Goal: Task Accomplishment & Management: Complete application form

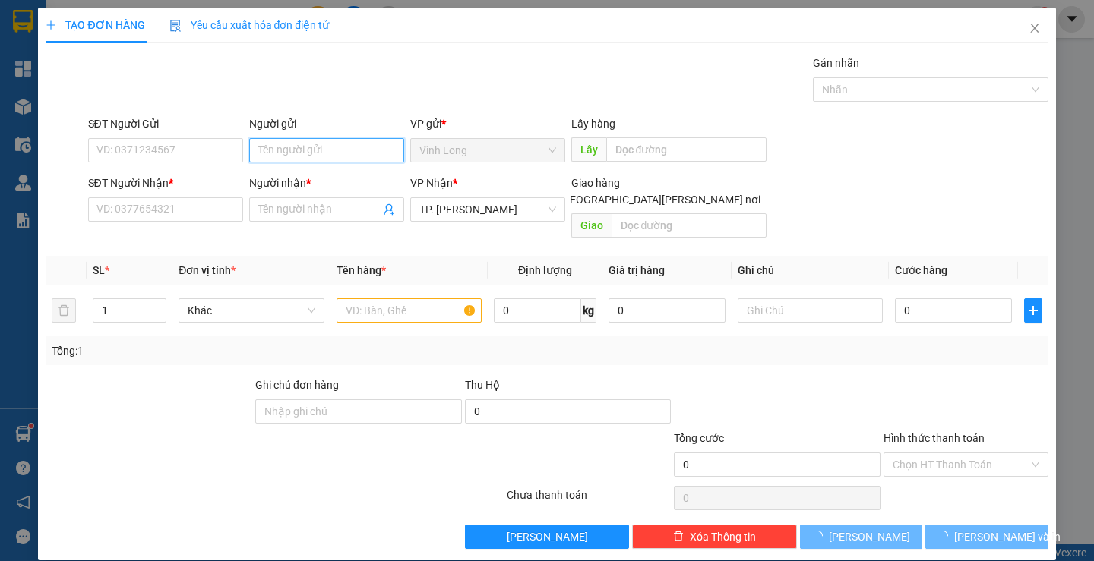
click at [305, 139] on input "Người gửi" at bounding box center [326, 150] width 155 height 24
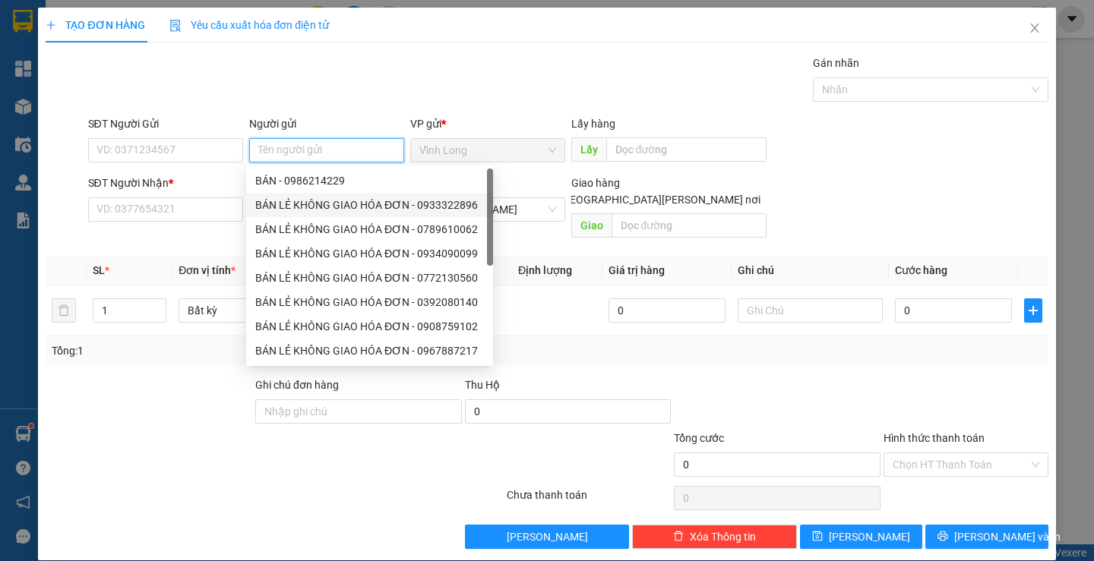
click at [305, 202] on div "BÁN LẺ KHÔNG GIAO HÓA ĐƠN - 0933322896" at bounding box center [369, 205] width 229 height 17
type input "0933322896"
type input "BÁN LẺ KHÔNG GIAO HÓA ĐƠN"
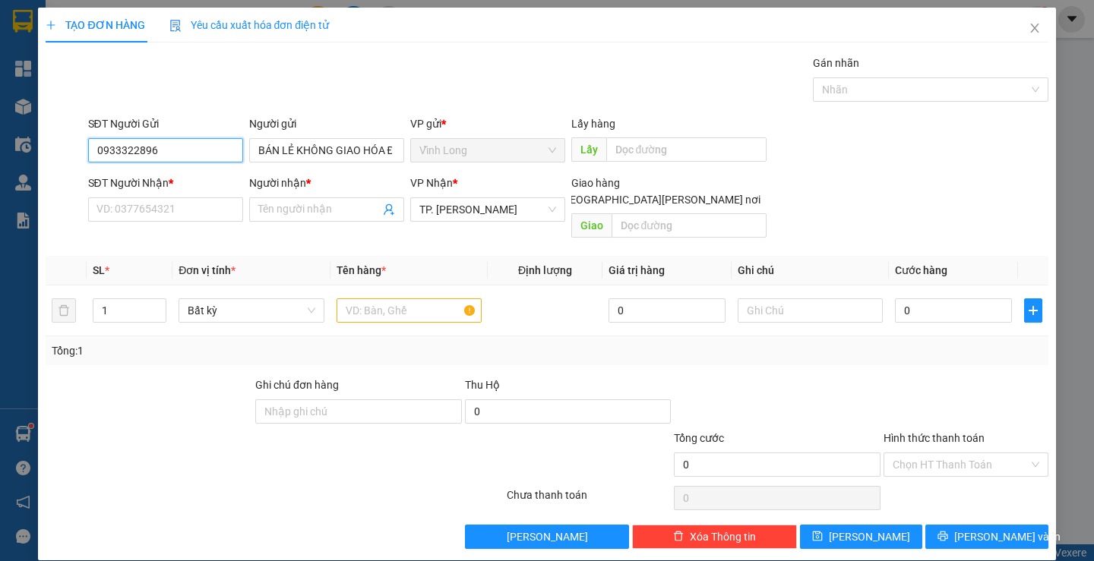
click at [200, 147] on input "0933322896" at bounding box center [165, 150] width 155 height 24
click at [217, 218] on input "SĐT Người Nhận *" at bounding box center [165, 210] width 155 height 24
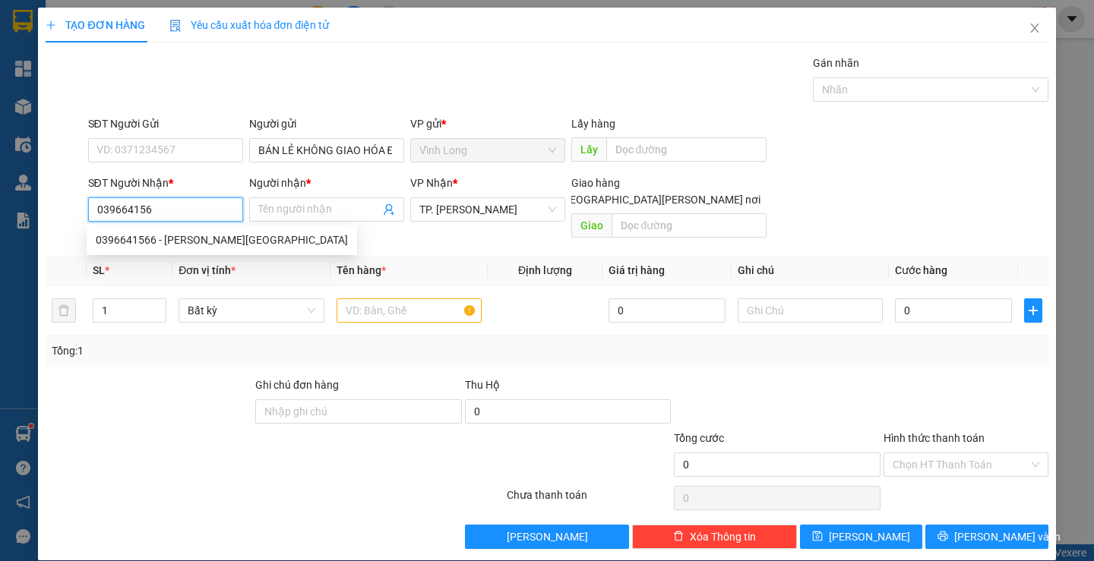
type input "0396641566"
click at [239, 245] on div "0396641566 - [PERSON_NAME][GEOGRAPHIC_DATA]" at bounding box center [222, 240] width 252 height 17
type input "TRƯỜNG MINH LAB"
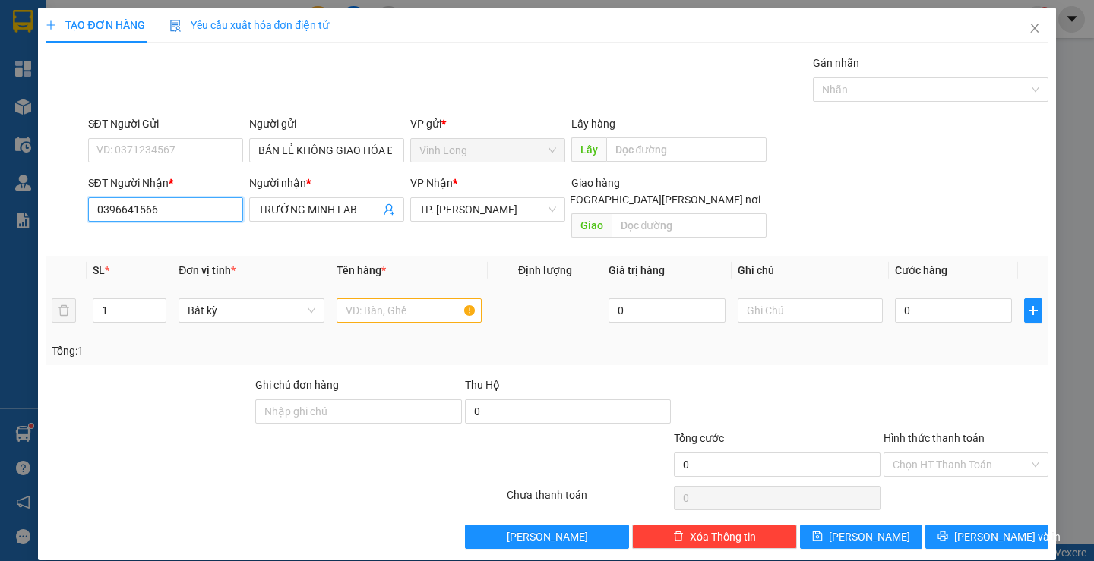
type input "0396641566"
click at [407, 304] on input "text" at bounding box center [409, 311] width 145 height 24
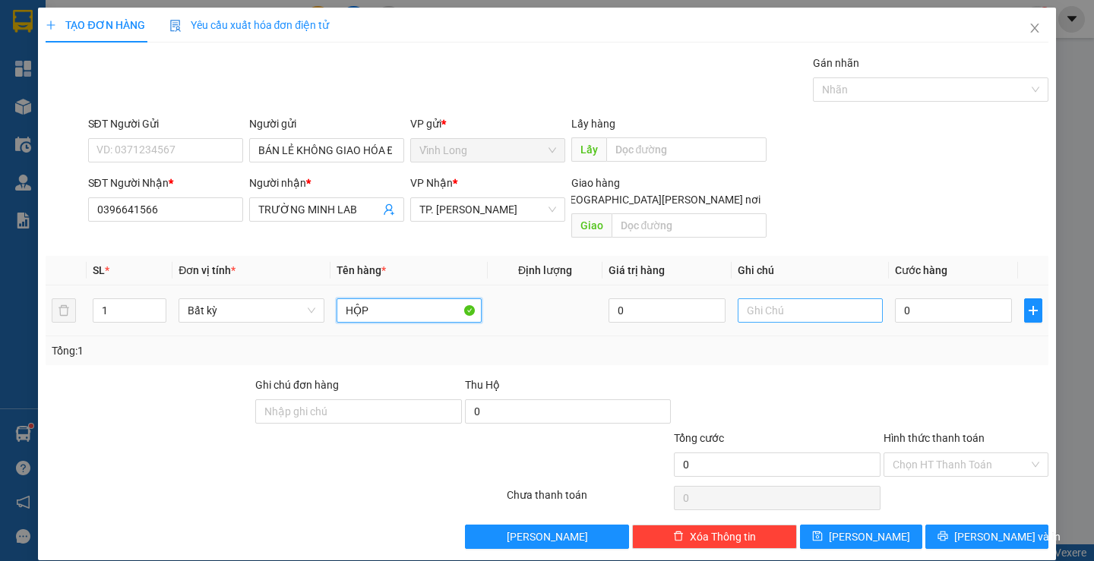
type input "HỘP"
click at [823, 299] on input "text" at bounding box center [810, 311] width 145 height 24
type input "LAN"
click at [925, 299] on input "0" at bounding box center [953, 311] width 117 height 24
type input "2"
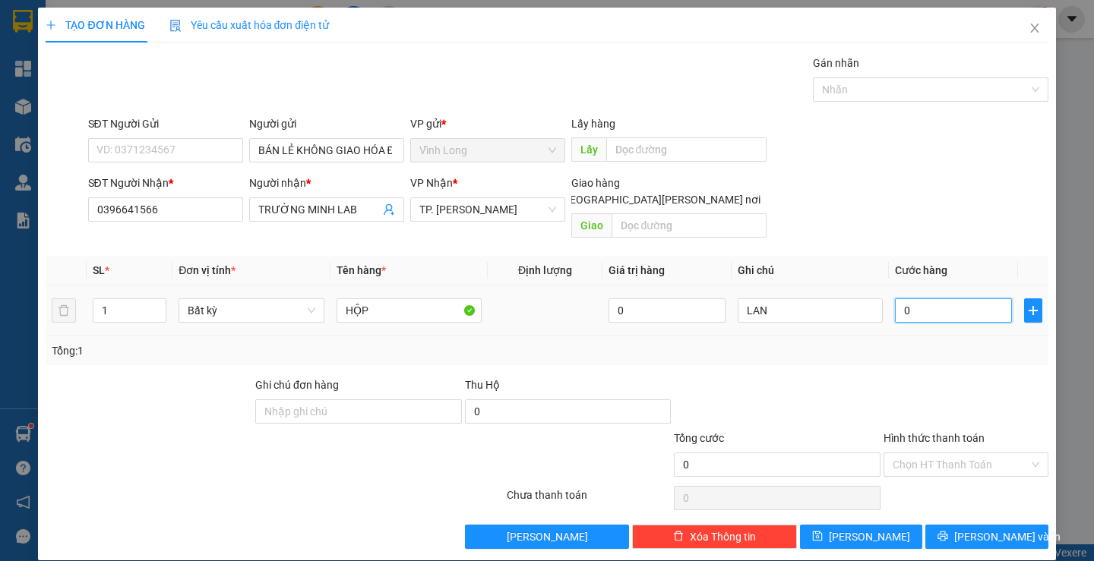
type input "2"
type input "20"
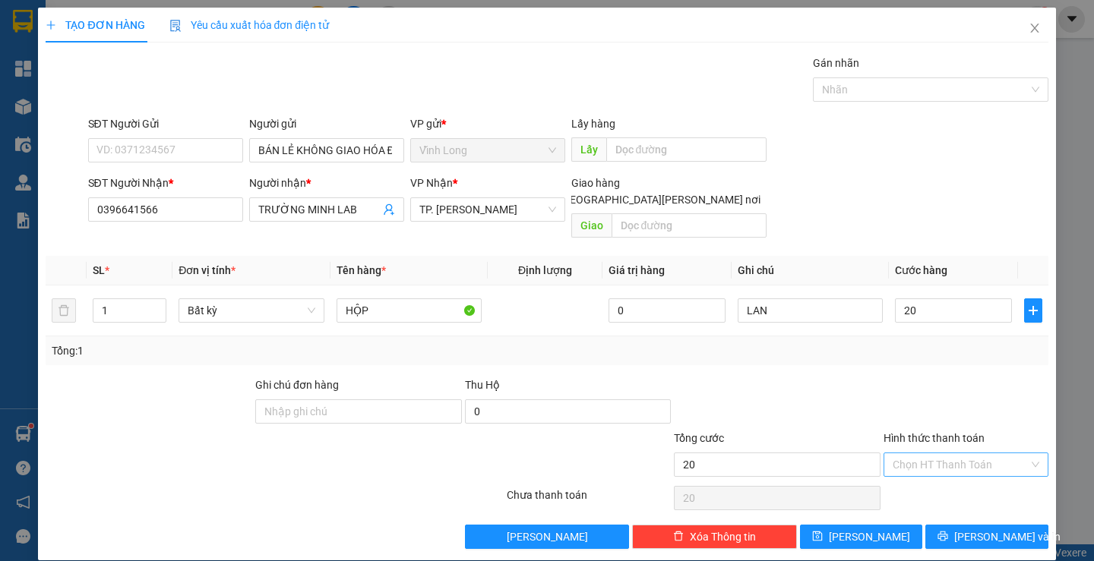
type input "20.000"
click at [914, 454] on input "Hình thức thanh toán" at bounding box center [961, 465] width 136 height 23
click at [915, 476] on div "Tại văn phòng" at bounding box center [956, 478] width 144 height 17
type input "0"
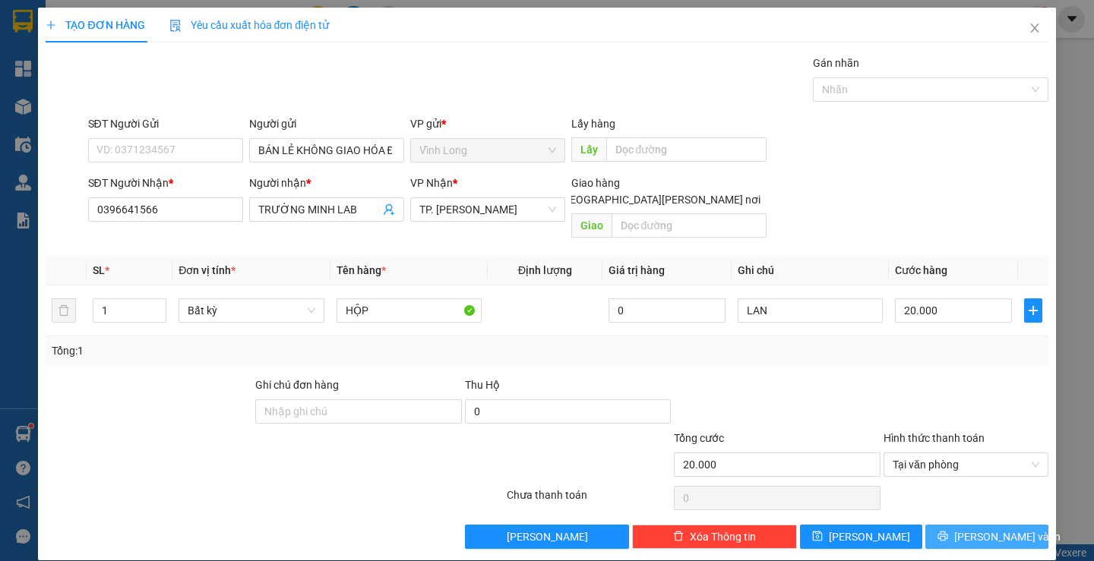
click at [962, 525] on button "[PERSON_NAME] và In" at bounding box center [986, 537] width 122 height 24
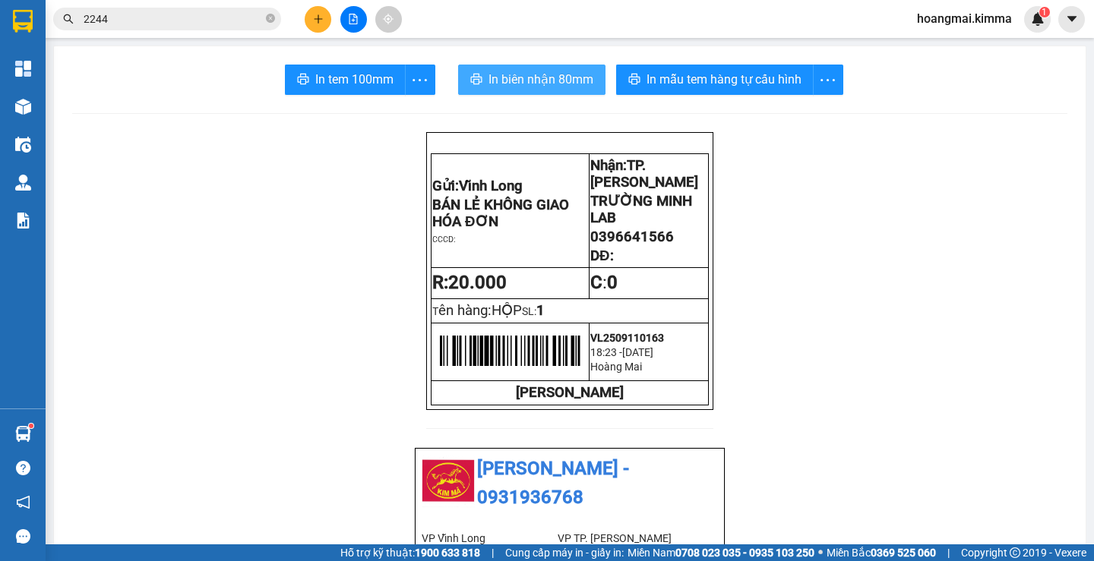
click at [561, 84] on span "In biên nhận 80mm" at bounding box center [540, 79] width 105 height 19
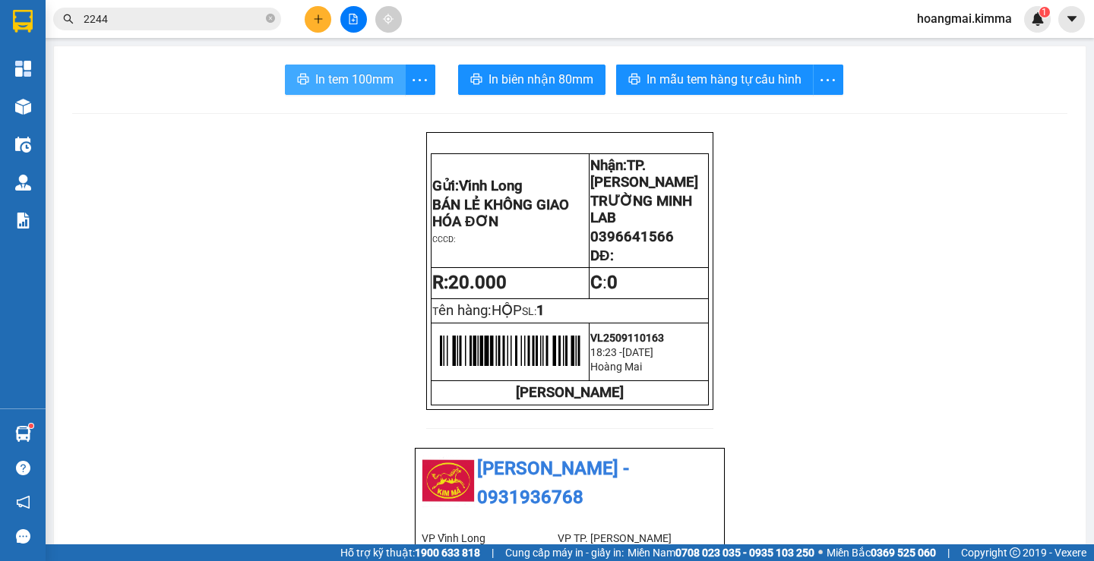
click at [321, 78] on span "In tem 100mm" at bounding box center [354, 79] width 78 height 19
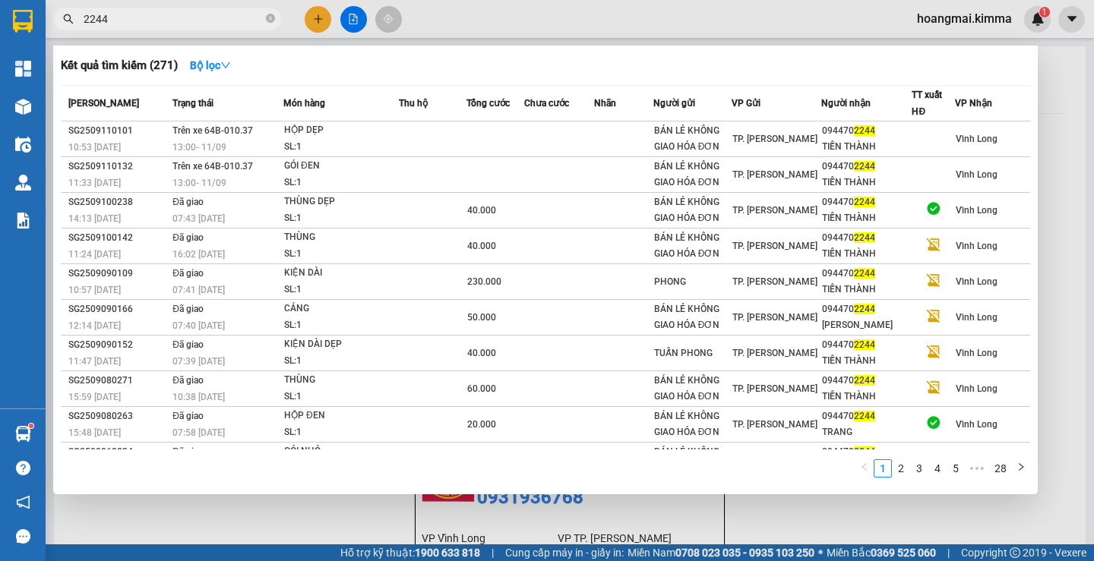
click at [215, 21] on input "2244" at bounding box center [173, 19] width 179 height 17
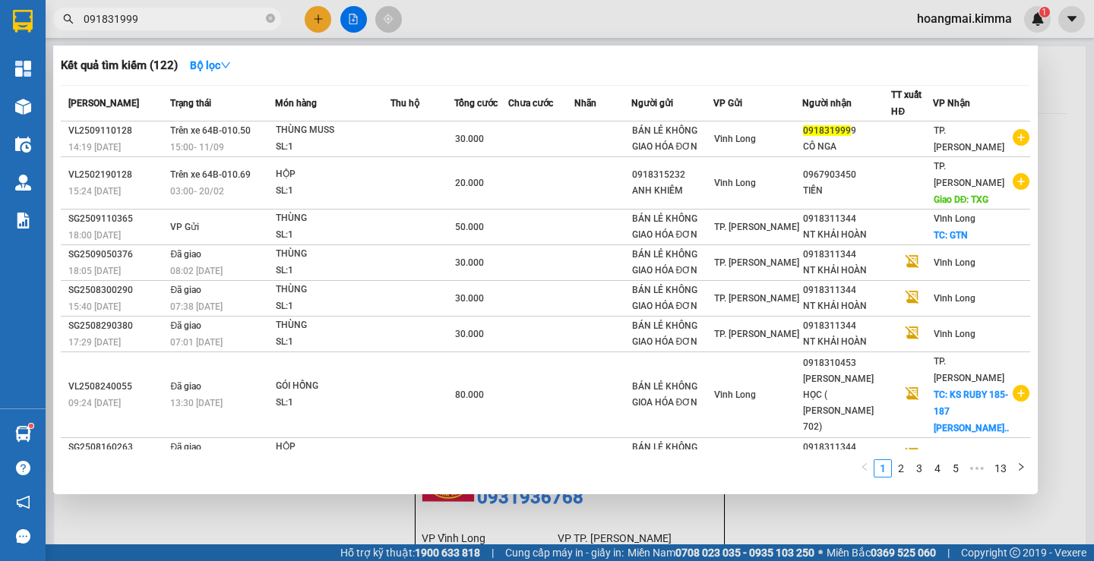
type input "0918319999"
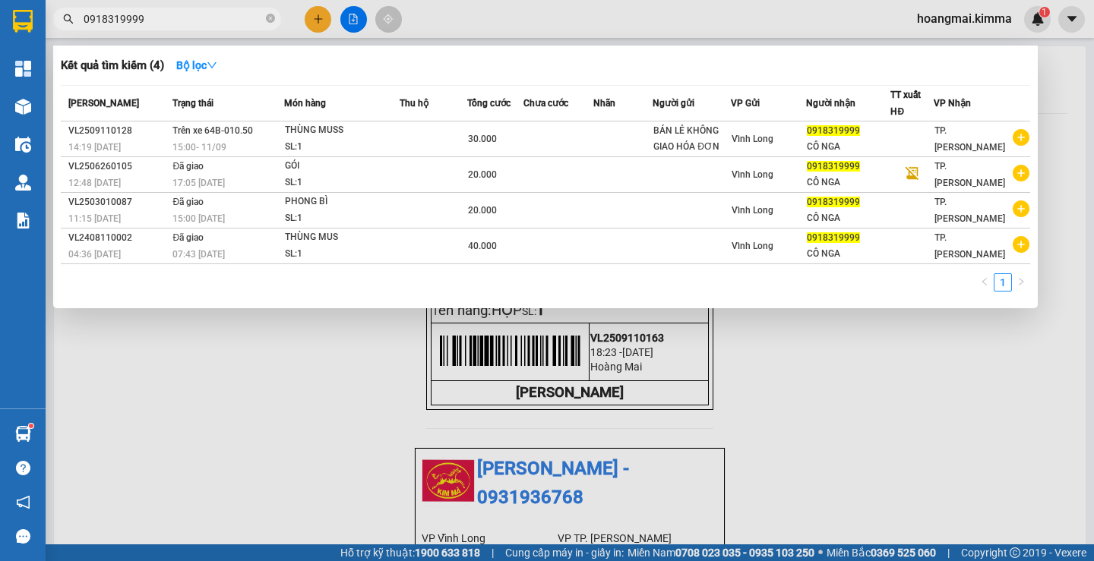
click at [220, 17] on input "0918319999" at bounding box center [173, 19] width 179 height 17
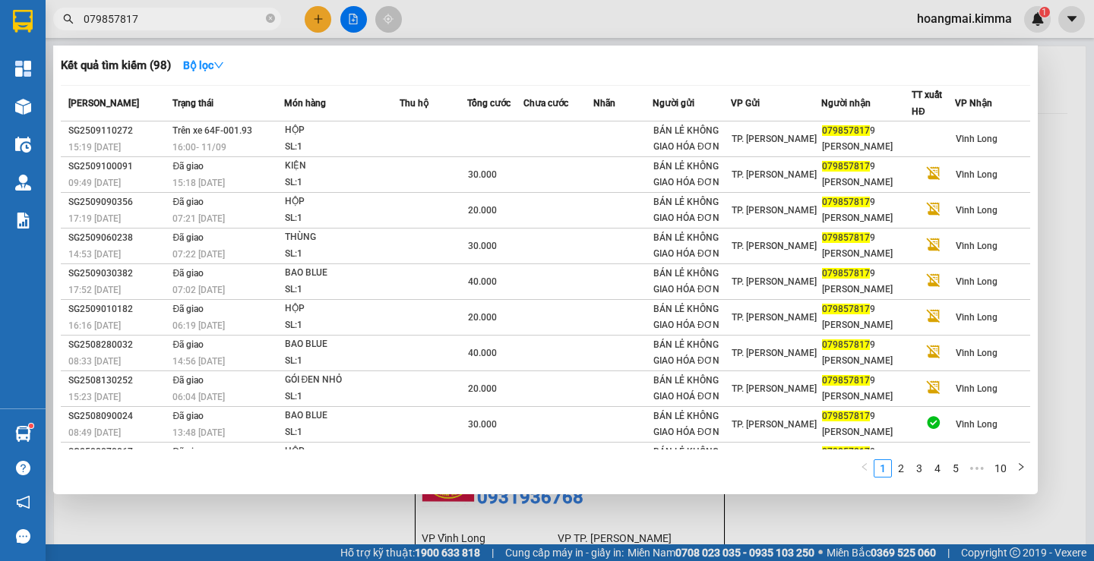
type input "0798578179"
click at [270, 14] on icon "close-circle" at bounding box center [270, 18] width 9 height 9
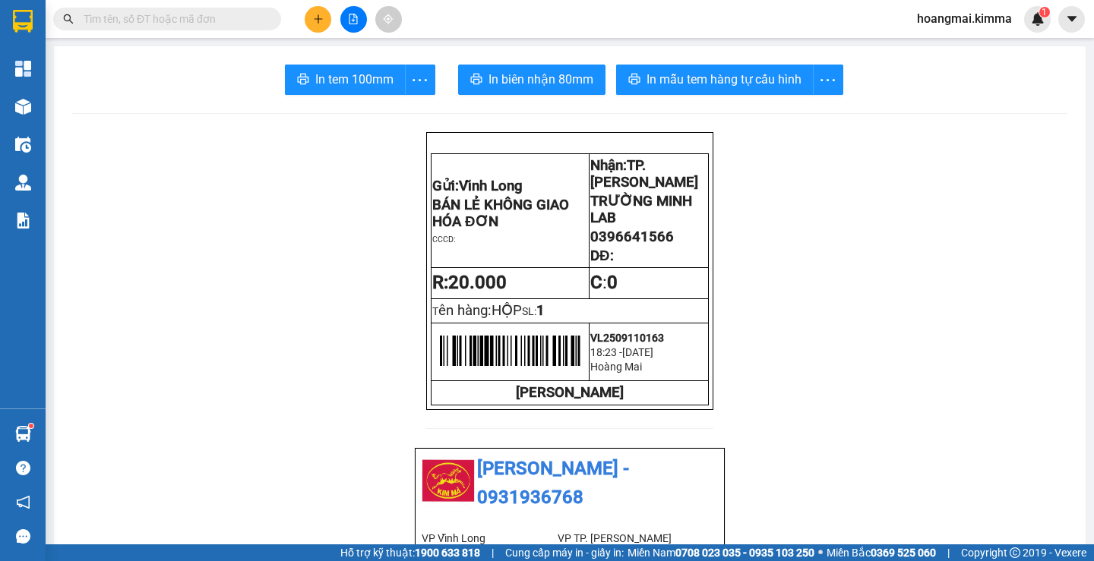
click at [150, 18] on input "text" at bounding box center [173, 19] width 179 height 17
click at [320, 22] on icon "plus" at bounding box center [318, 19] width 11 height 11
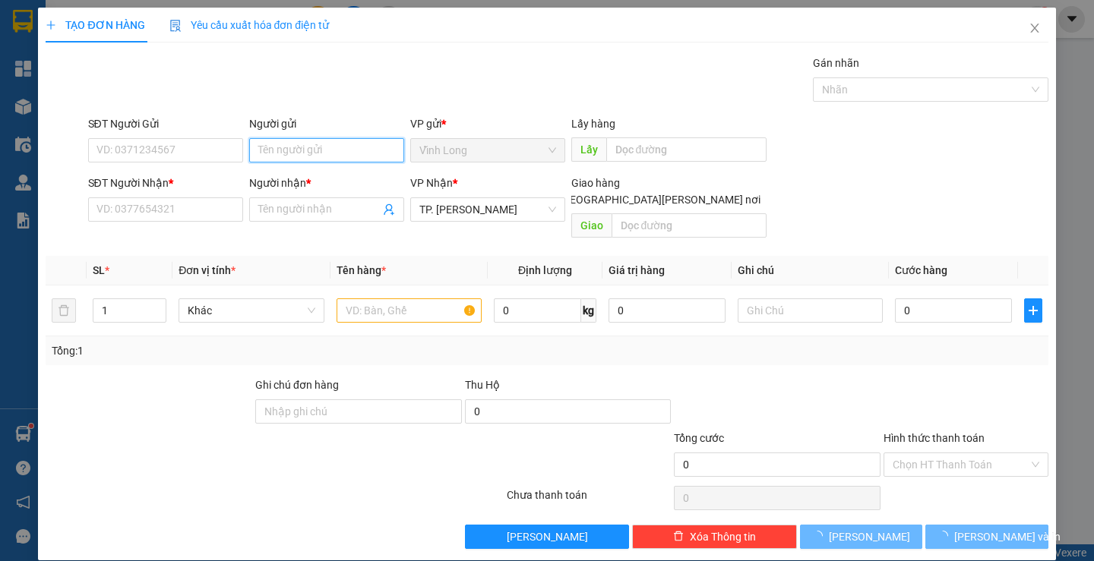
click at [294, 156] on input "Người gửi" at bounding box center [326, 150] width 155 height 24
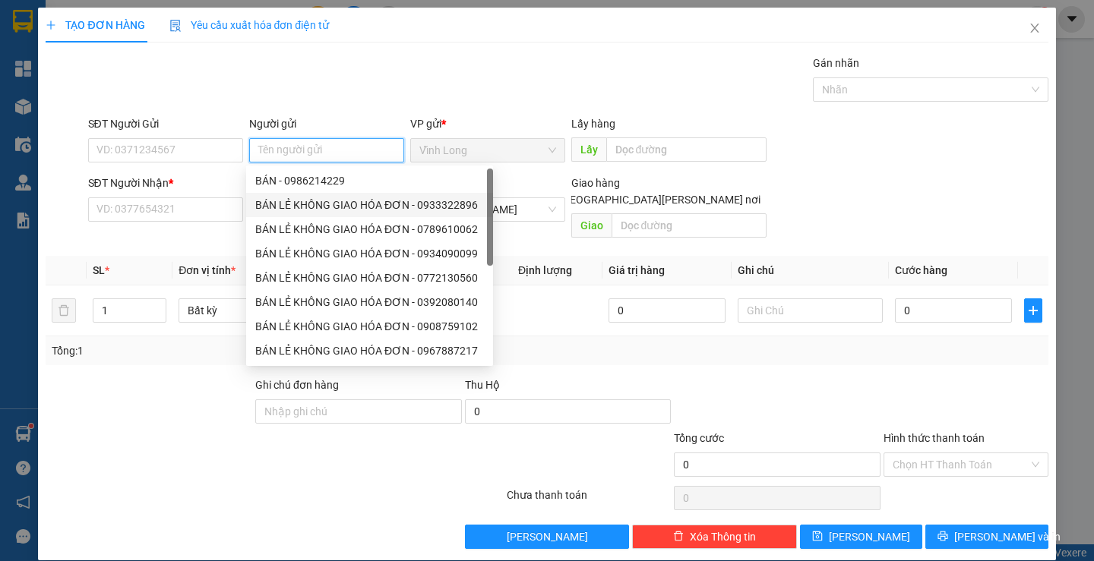
click at [307, 200] on div "BÁN LẺ KHÔNG GIAO HÓA ĐƠN - 0933322896" at bounding box center [369, 205] width 229 height 17
type input "0933322896"
type input "BÁN LẺ KHÔNG GIAO HÓA ĐƠN"
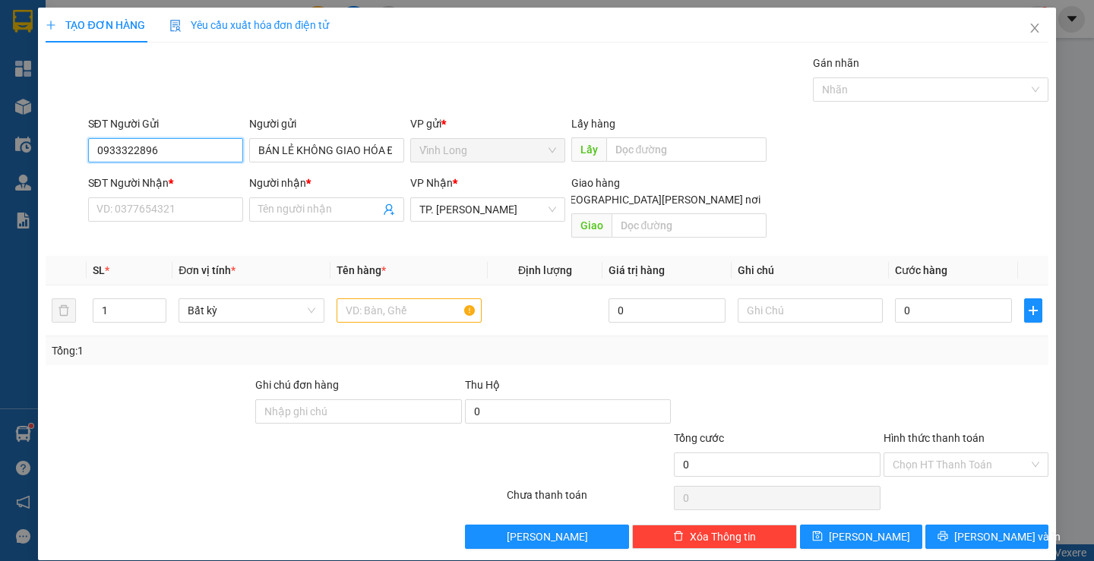
click at [210, 141] on input "0933322896" at bounding box center [165, 150] width 155 height 24
click at [190, 213] on input "SĐT Người Nhận *" at bounding box center [165, 210] width 155 height 24
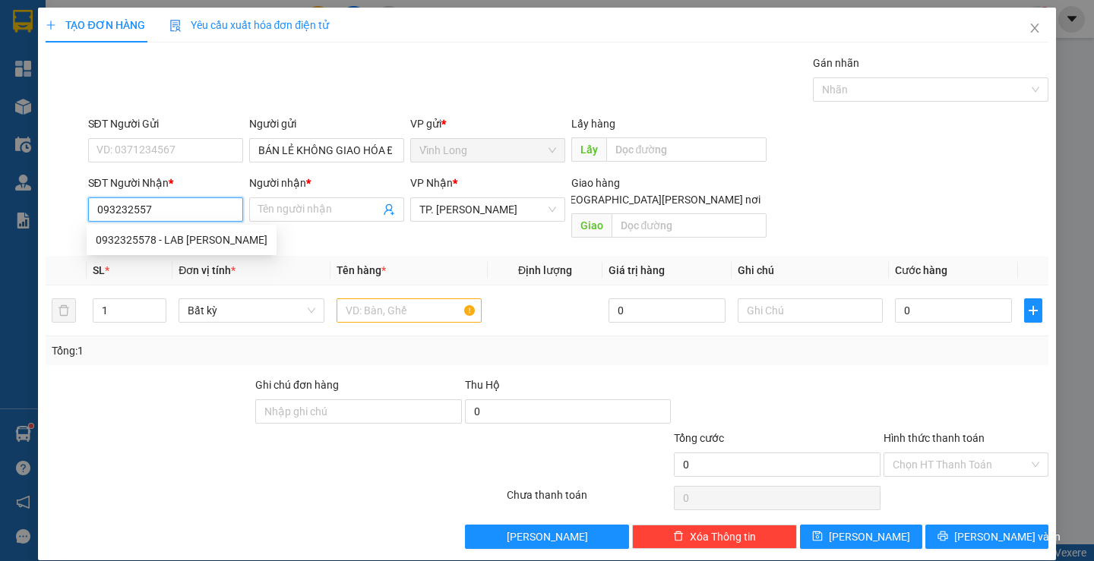
type input "0932325578"
click at [213, 246] on div "0932325578 - LAB [PERSON_NAME]" at bounding box center [182, 240] width 172 height 17
type input "LAB THIÊN KIM"
type input "0932325578"
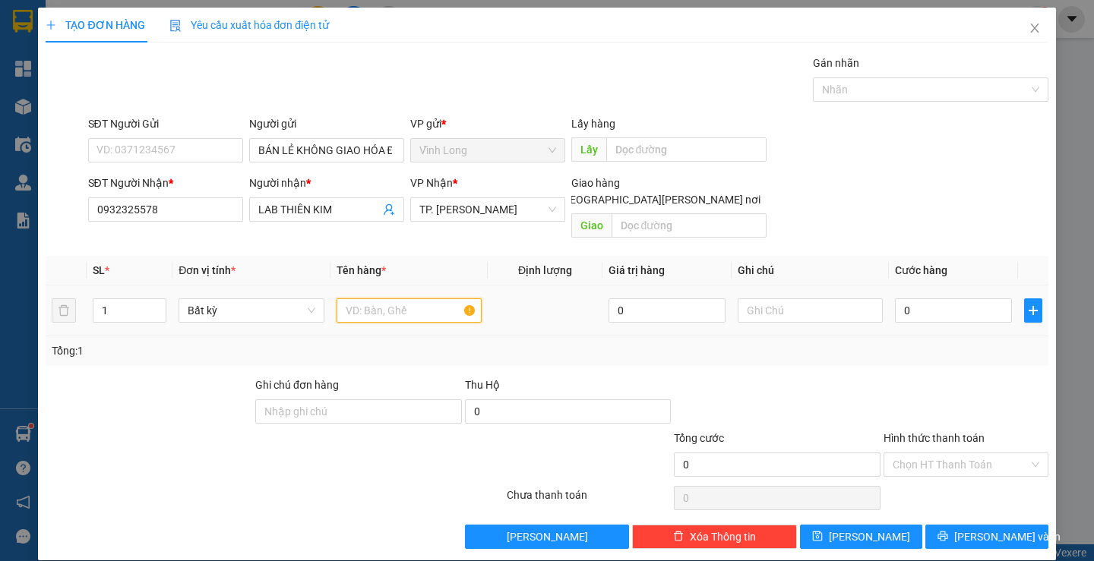
click at [386, 299] on input "text" at bounding box center [409, 311] width 145 height 24
type input "HỘP"
click at [801, 302] on input "text" at bounding box center [810, 311] width 145 height 24
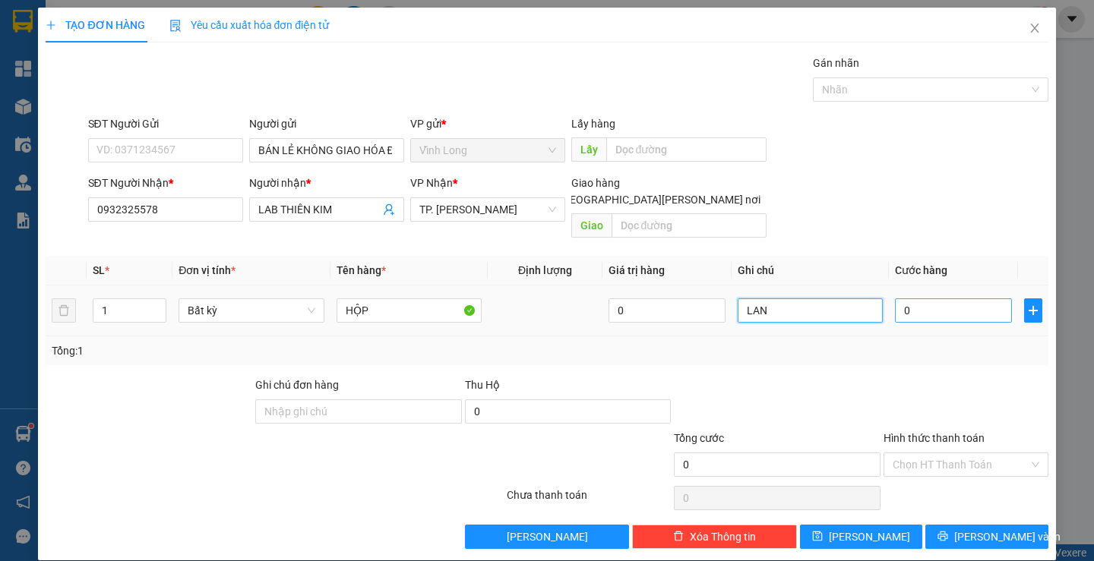
type input "LAN"
click at [934, 299] on input "0" at bounding box center [953, 311] width 117 height 24
type input "2"
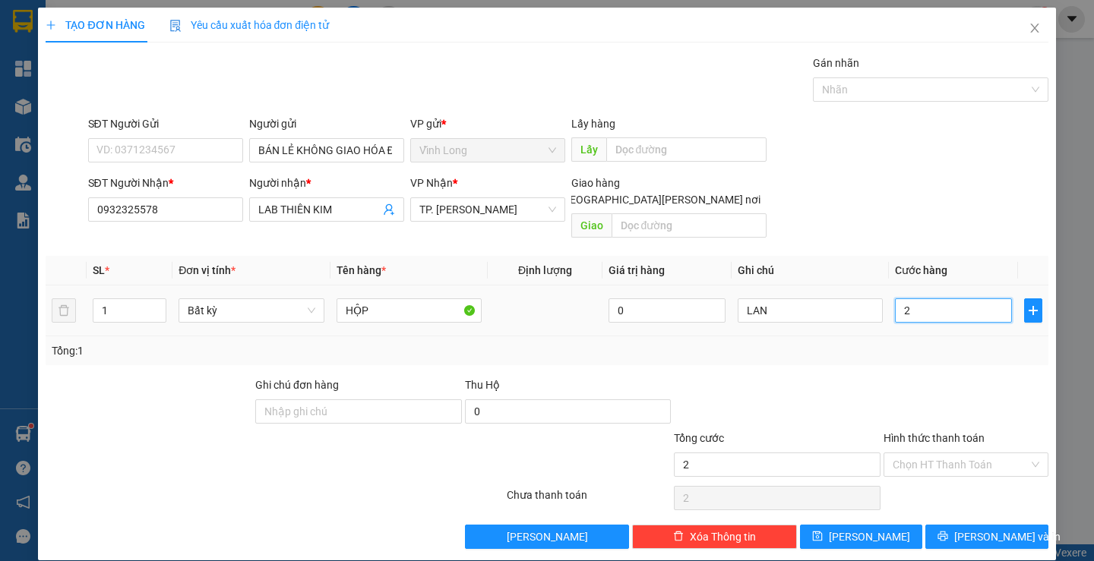
type input "20"
type input "20.000"
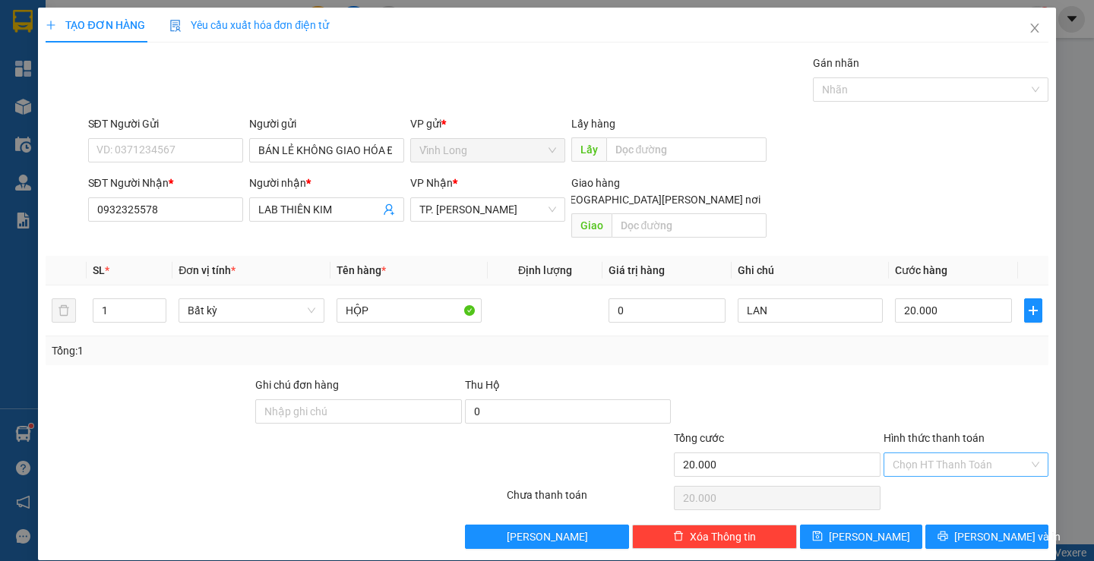
click at [902, 454] on input "Hình thức thanh toán" at bounding box center [961, 465] width 136 height 23
click at [894, 477] on div "Tại văn phòng" at bounding box center [956, 478] width 144 height 17
type input "0"
click at [948, 536] on div "TẠO ĐƠN HÀNG Yêu cầu xuất [PERSON_NAME] điện tử Transit Pickup Surcharge Ids Tr…" at bounding box center [546, 284] width 1017 height 553
click at [943, 530] on button "[PERSON_NAME] và In" at bounding box center [986, 537] width 122 height 24
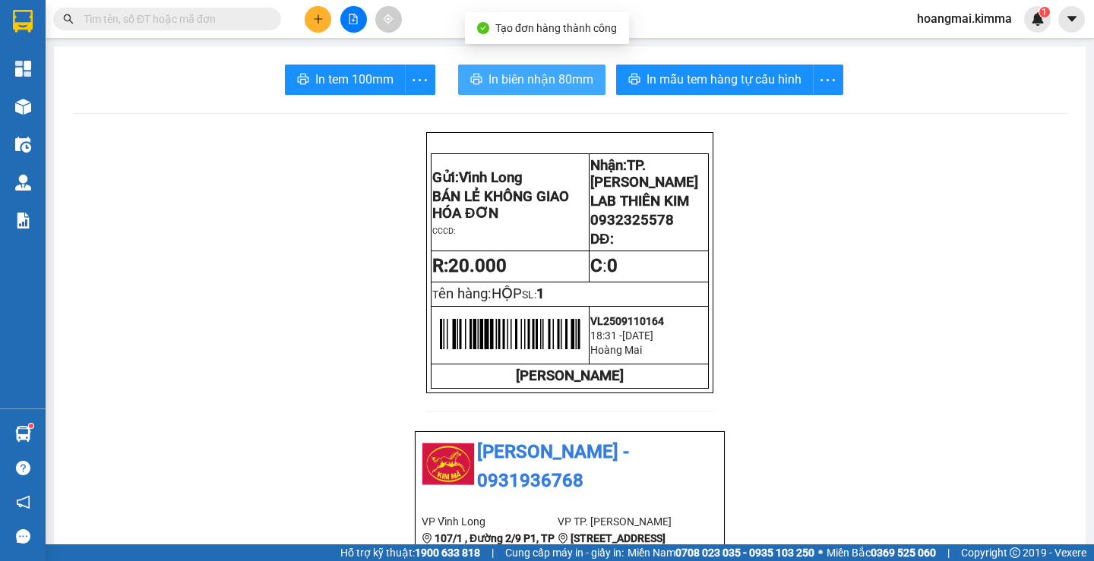
click at [497, 88] on span "In biên nhận 80mm" at bounding box center [540, 79] width 105 height 19
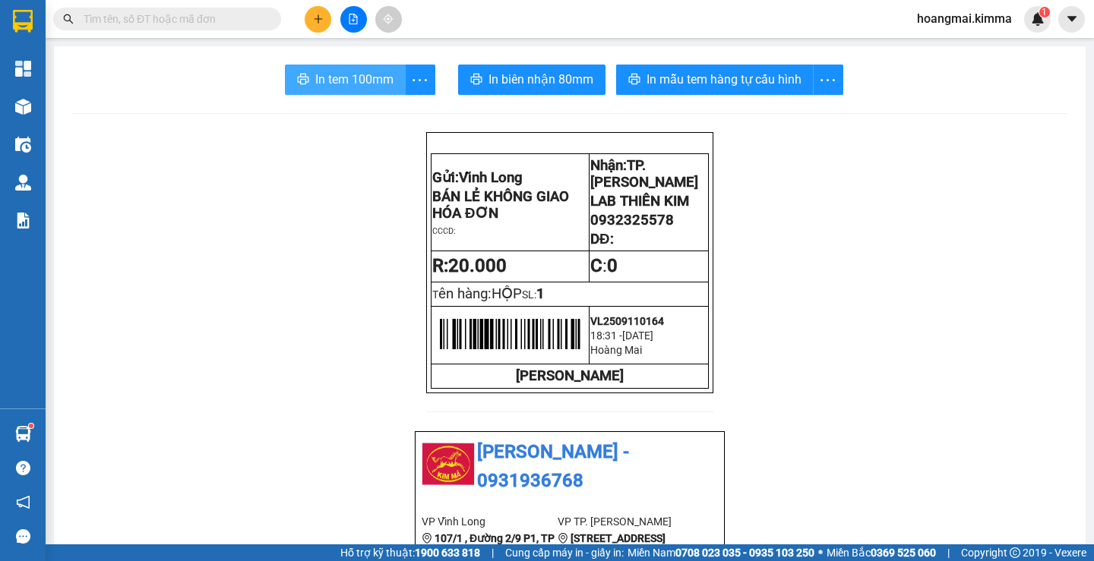
click at [341, 78] on span "In tem 100mm" at bounding box center [354, 79] width 78 height 19
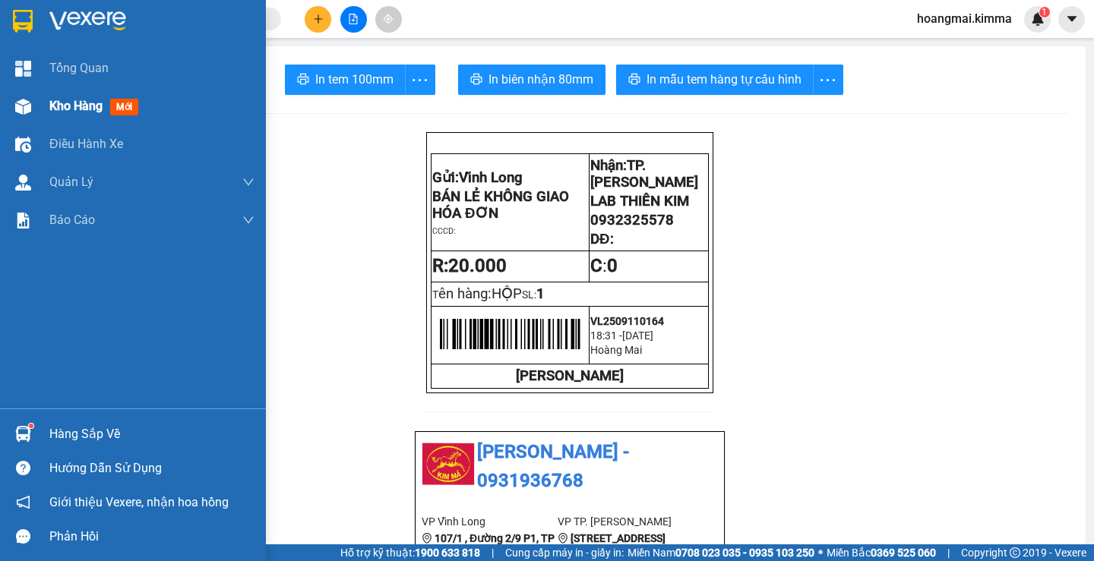
click at [71, 104] on span "Kho hàng" at bounding box center [75, 106] width 53 height 14
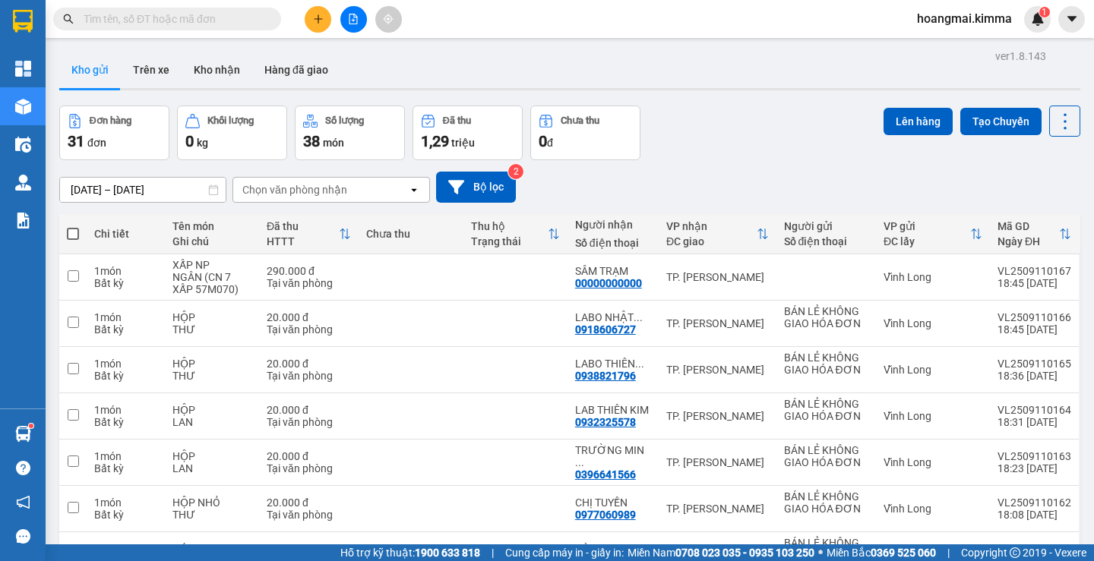
click at [303, 21] on div at bounding box center [353, 19] width 114 height 27
click at [323, 17] on icon "plus" at bounding box center [318, 19] width 11 height 11
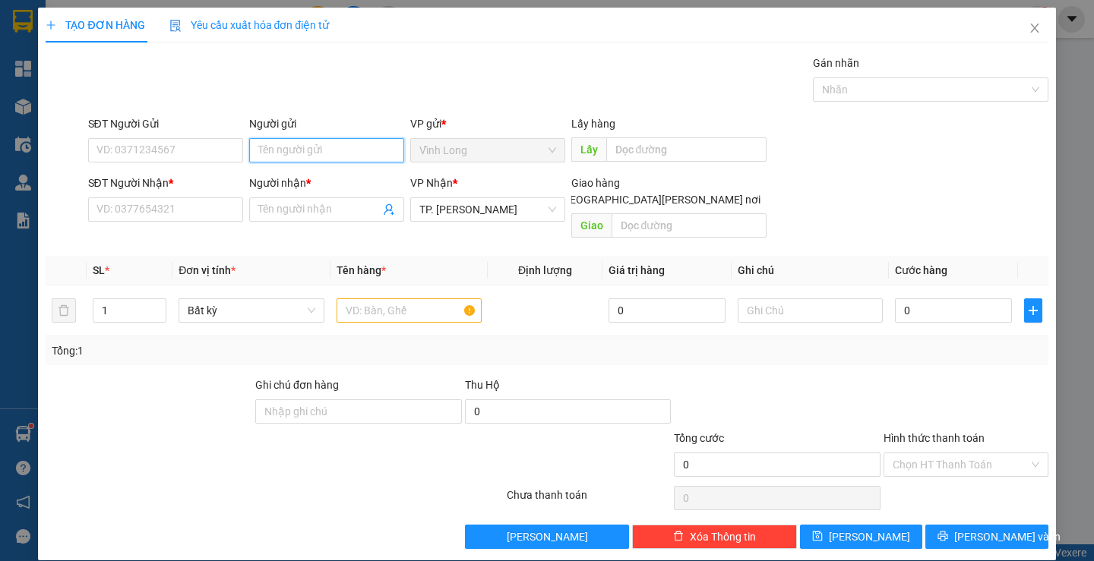
click at [339, 160] on input "Người gửi" at bounding box center [326, 150] width 155 height 24
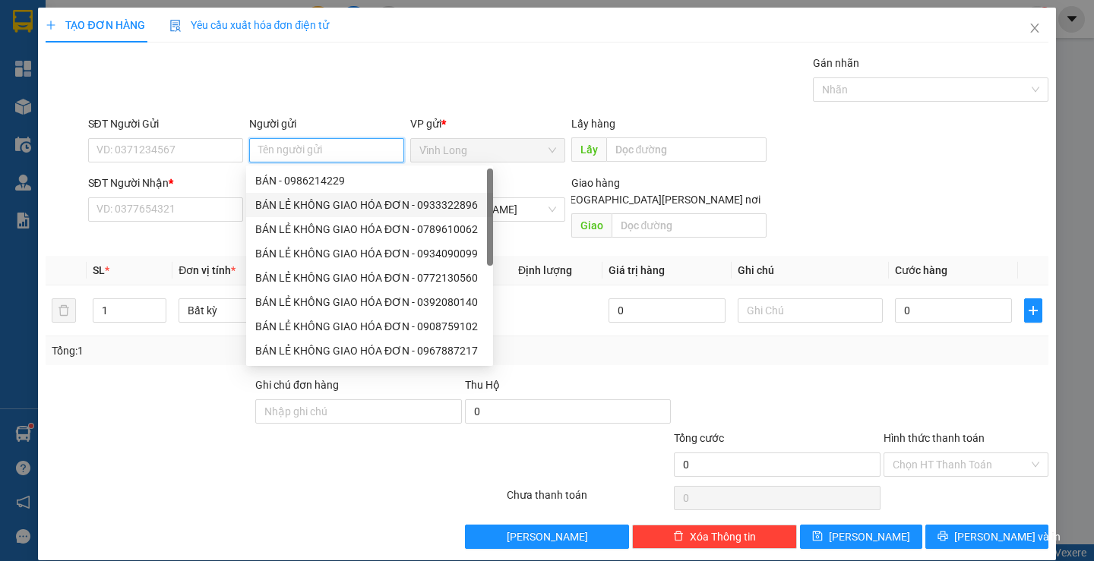
click at [308, 207] on div "BÁN LẺ KHÔNG GIAO HÓA ĐƠN - 0933322896" at bounding box center [369, 205] width 229 height 17
type input "0933322896"
type input "BÁN LẺ KHÔNG GIAO HÓA ĐƠN"
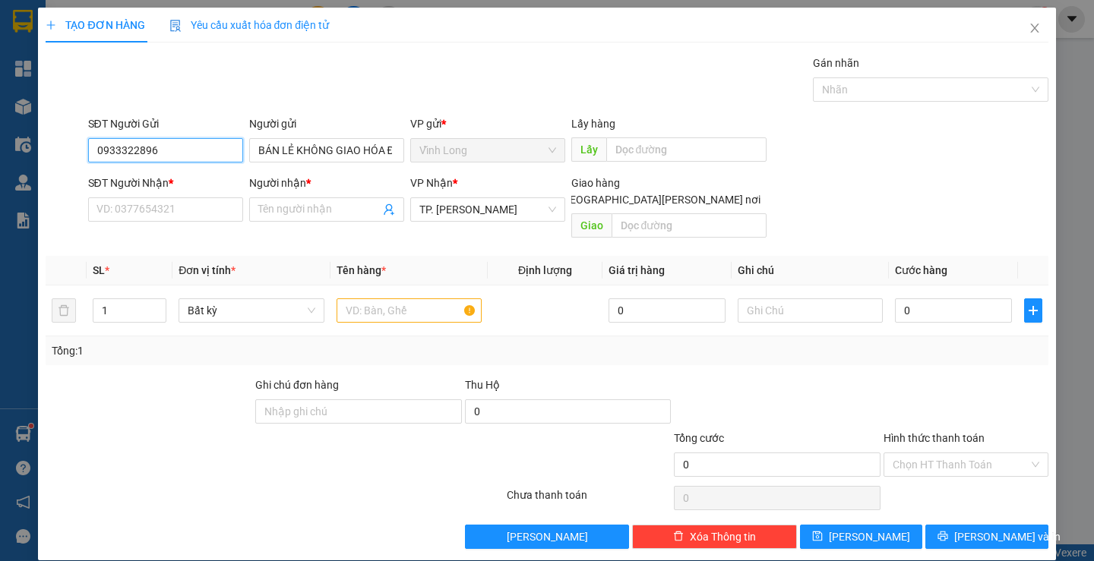
click at [205, 159] on input "0933322896" at bounding box center [165, 150] width 155 height 24
click at [204, 220] on input "SĐT Người Nhận *" at bounding box center [165, 210] width 155 height 24
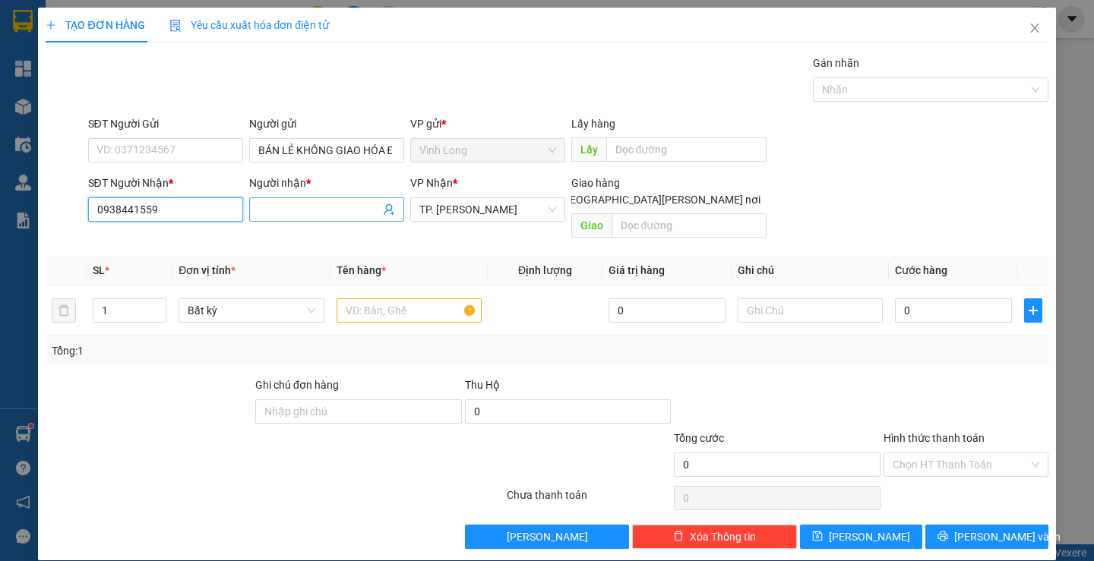
type input "0938441559"
click at [302, 207] on input "Người nhận *" at bounding box center [319, 209] width 122 height 17
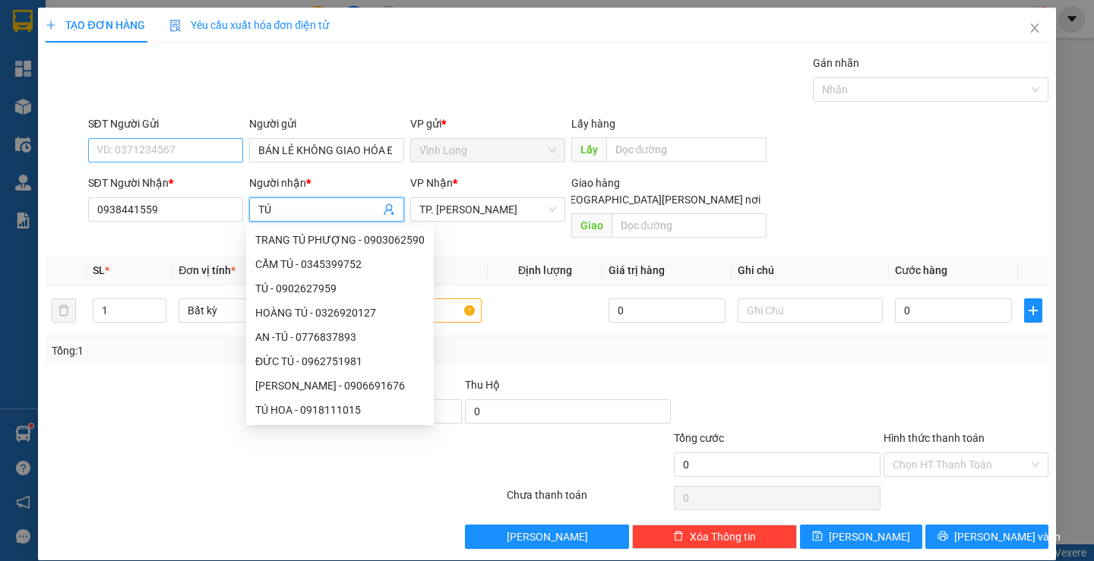
type input "TÚ"
click at [141, 152] on input "SĐT Người Gửi" at bounding box center [165, 150] width 155 height 24
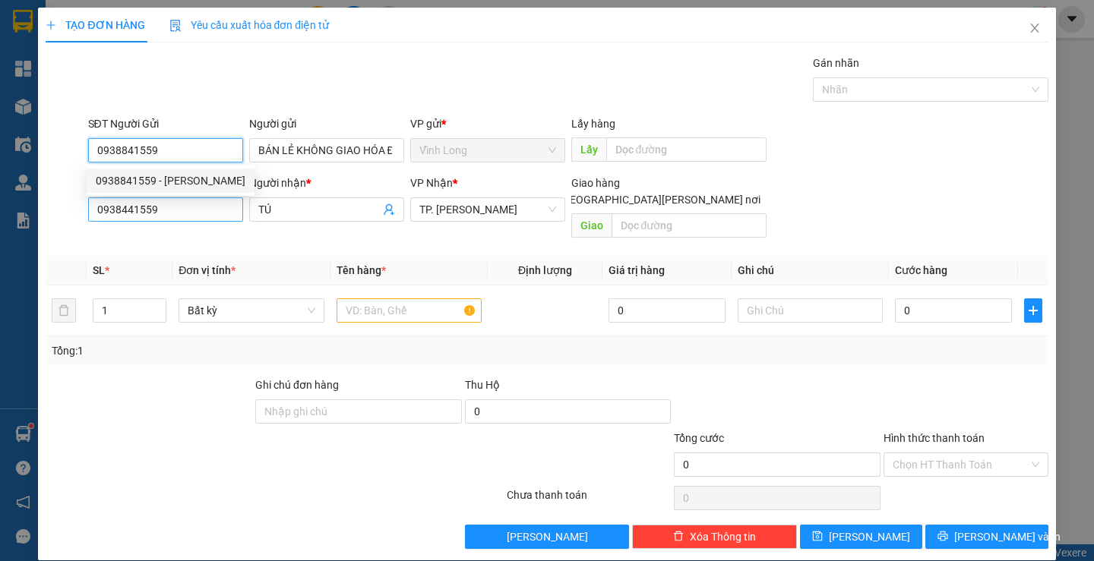
type input "0938841559"
click at [161, 212] on input "0938441559" at bounding box center [165, 210] width 155 height 24
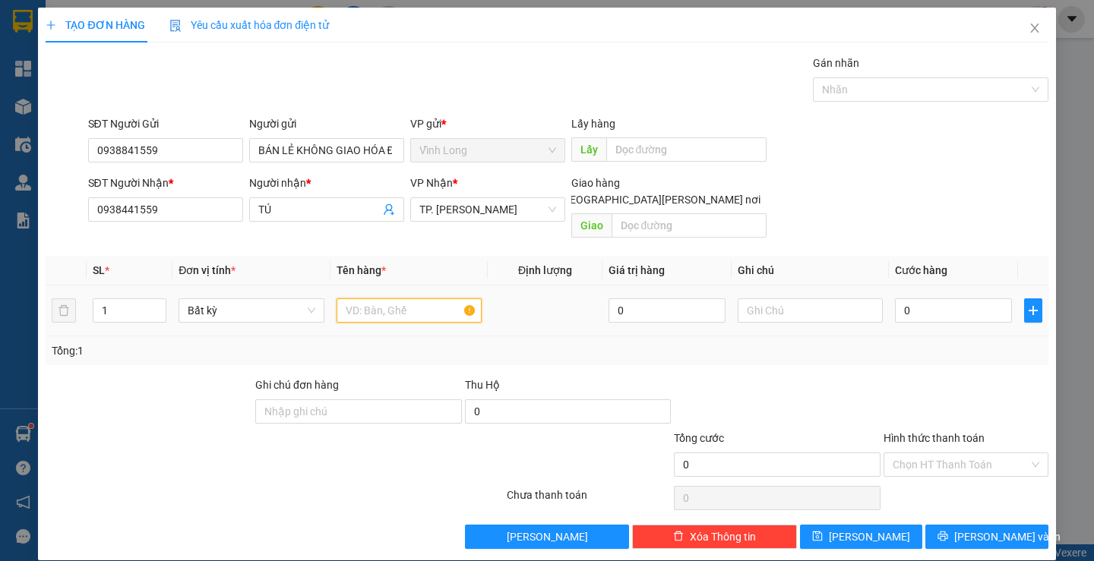
click at [395, 299] on input "text" at bounding box center [409, 311] width 145 height 24
type input "GÓI"
click at [748, 299] on input "text" at bounding box center [810, 311] width 145 height 24
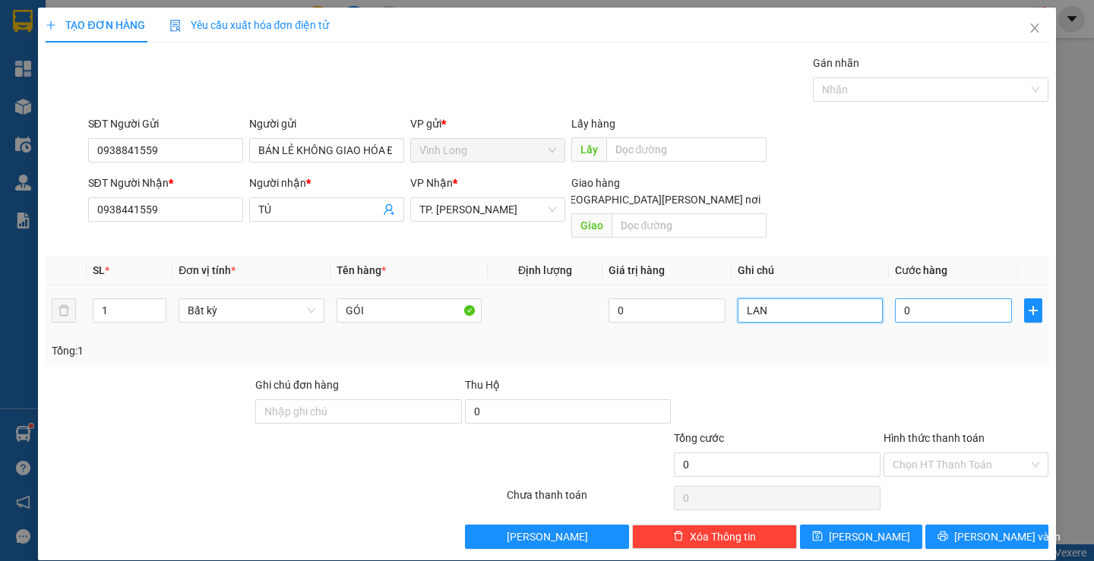
type input "LAN"
click at [946, 299] on input "0" at bounding box center [953, 311] width 117 height 24
type input "2"
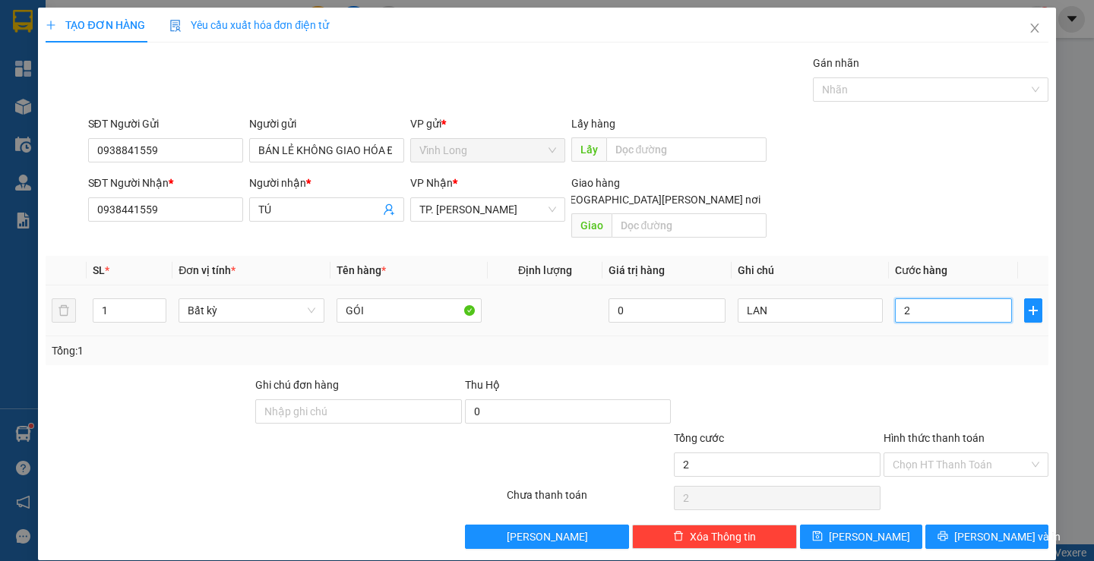
type input "20"
type input "20.000"
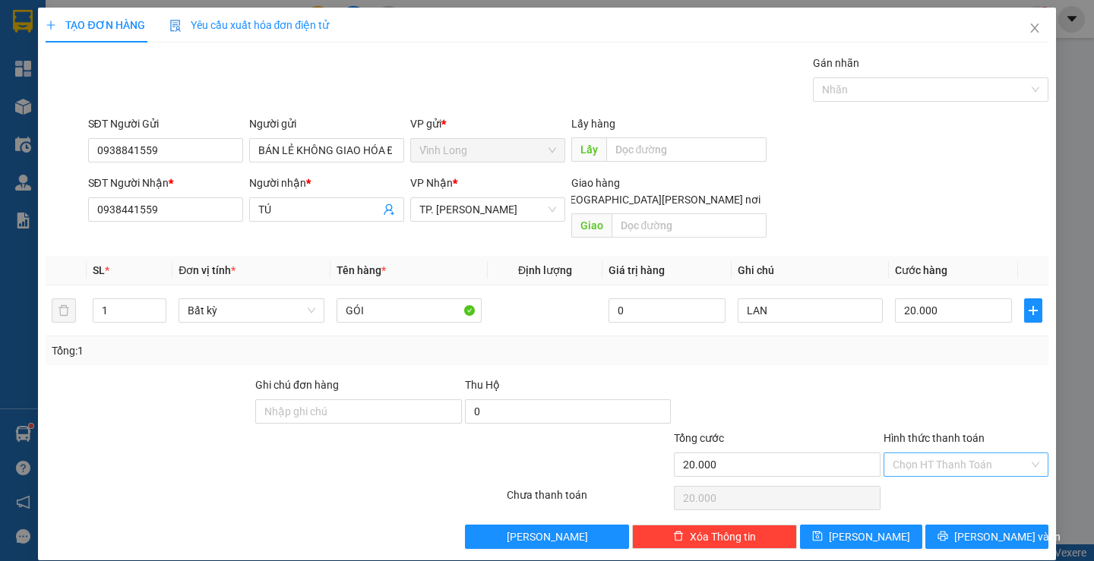
click at [921, 454] on input "Hình thức thanh toán" at bounding box center [961, 465] width 136 height 23
click at [893, 481] on div "Tại văn phòng" at bounding box center [956, 478] width 144 height 17
type input "0"
click at [899, 499] on div "Transit Pickup Surcharge Ids Transit Deliver Surcharge Ids Transit Deliver Surc…" at bounding box center [547, 302] width 1002 height 495
click at [959, 525] on button "[PERSON_NAME] và In" at bounding box center [986, 537] width 122 height 24
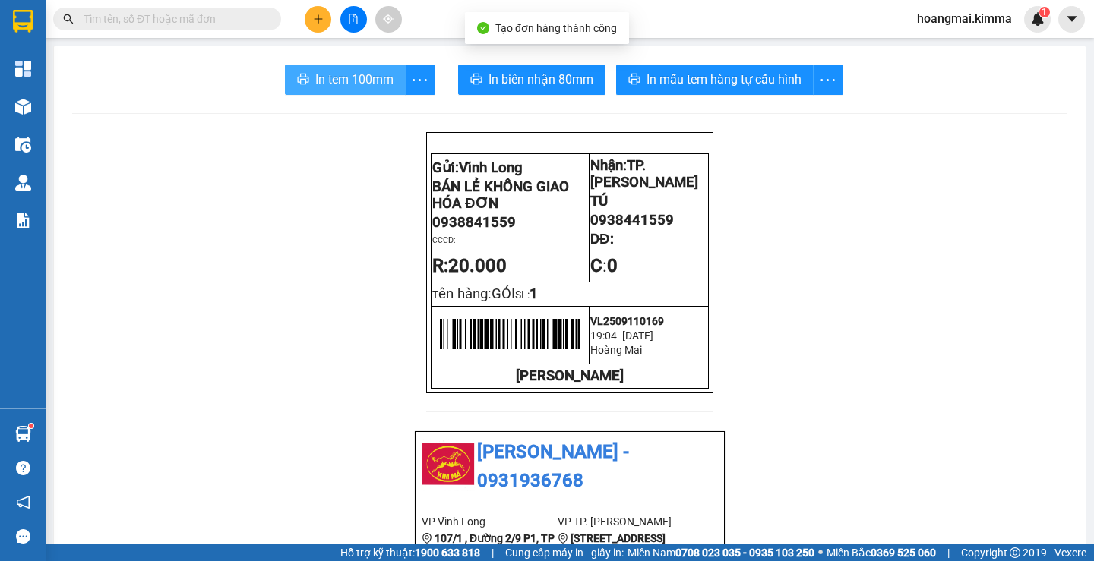
click at [324, 87] on span "In tem 100mm" at bounding box center [354, 79] width 78 height 19
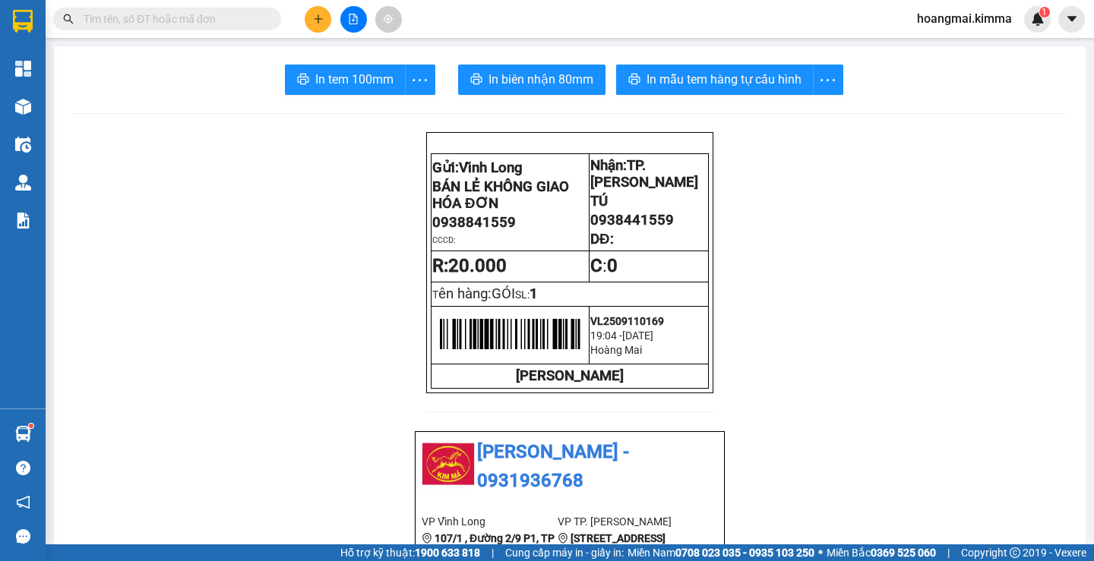
click at [210, 24] on input "text" at bounding box center [173, 19] width 179 height 17
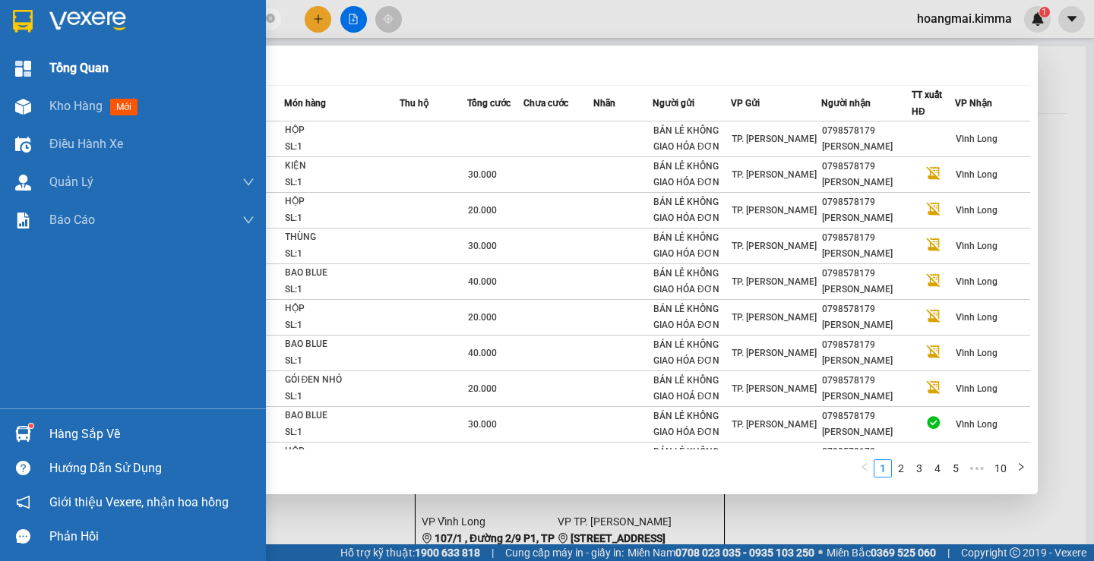
type input "9999"
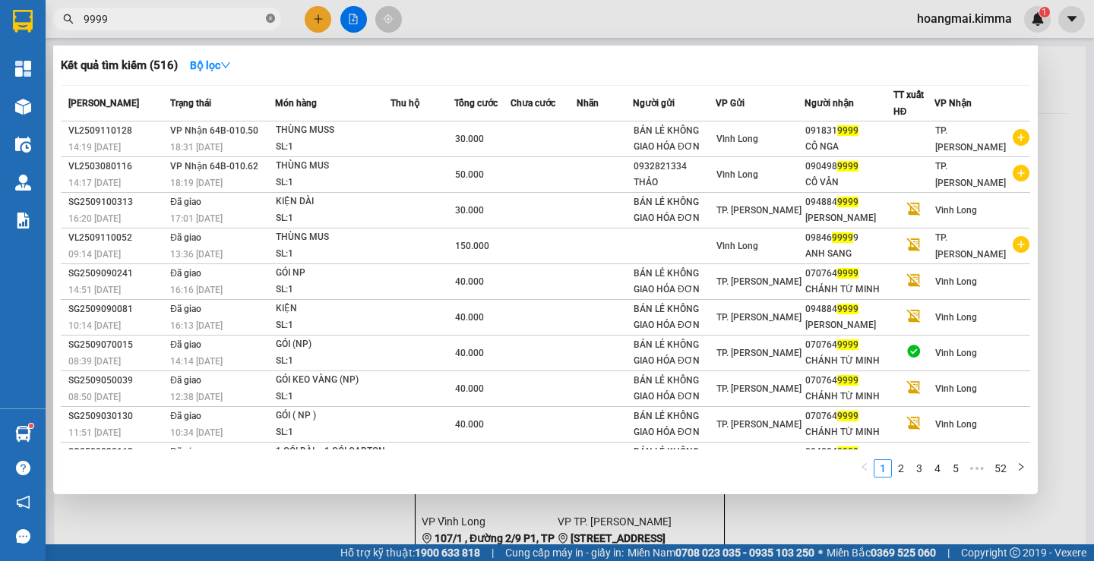
click at [266, 20] on icon "close-circle" at bounding box center [270, 18] width 9 height 9
